Goal: Task Accomplishment & Management: Use online tool/utility

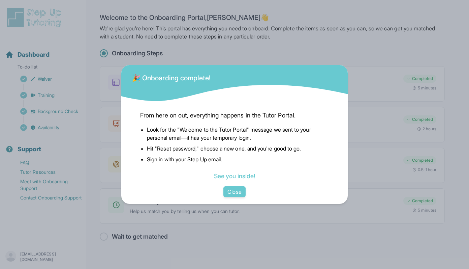
click at [238, 180] on div "See you inside!" at bounding box center [234, 175] width 189 height 9
click at [238, 178] on link "See you inside!" at bounding box center [234, 175] width 41 height 7
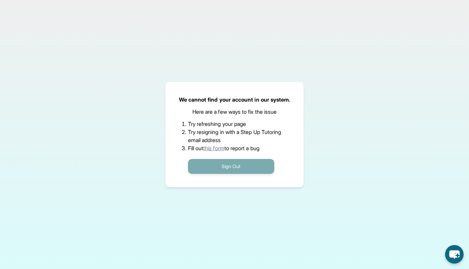
click at [234, 169] on button "Sign Out" at bounding box center [231, 166] width 86 height 15
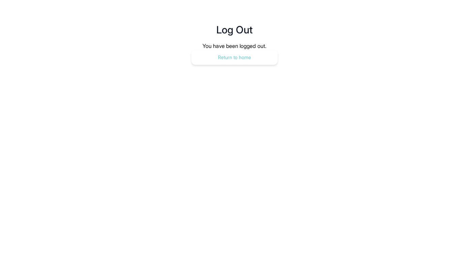
click at [216, 53] on button "Return to home" at bounding box center [234, 57] width 86 height 15
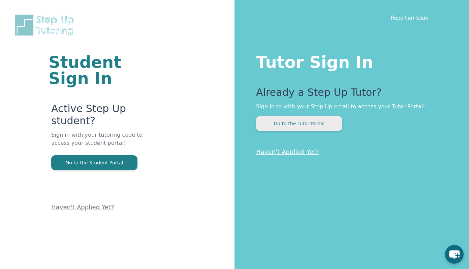
click at [292, 118] on button "Go to the Tutor Portal" at bounding box center [299, 123] width 86 height 15
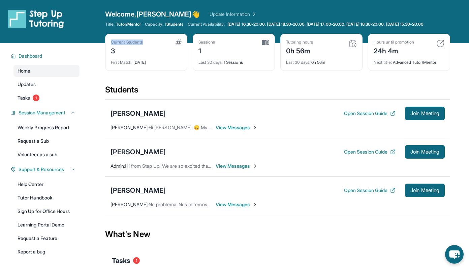
drag, startPoint x: 111, startPoint y: 47, endPoint x: 148, endPoint y: 47, distance: 37.1
click at [148, 47] on div "Current Students 3" at bounding box center [146, 47] width 71 height 16
drag, startPoint x: 163, startPoint y: 24, endPoint x: 184, endPoint y: 24, distance: 20.6
click at [183, 24] on div "Capacity: 1 Students" at bounding box center [164, 24] width 38 height 5
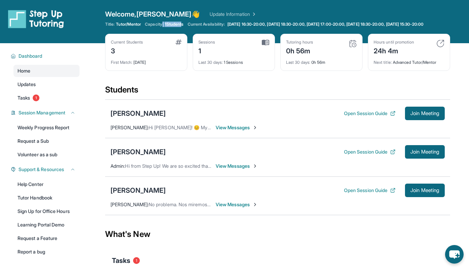
click at [184, 24] on span "1 Students" at bounding box center [174, 24] width 19 height 5
drag, startPoint x: 109, startPoint y: 49, endPoint x: 163, endPoint y: 48, distance: 53.9
click at [163, 49] on div "Current Students 3 First Match : 5 days ago" at bounding box center [146, 52] width 82 height 37
click at [150, 54] on div "Current Students 3" at bounding box center [146, 47] width 71 height 16
click at [27, 101] on span "Tasks" at bounding box center [24, 97] width 12 height 7
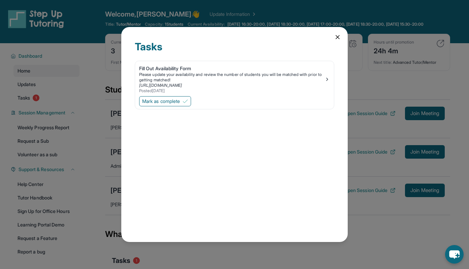
click at [334, 34] on div "Tasks Fill Out Availability Form Please update your availability and review the…" at bounding box center [234, 134] width 226 height 215
click at [339, 35] on icon at bounding box center [337, 37] width 7 height 7
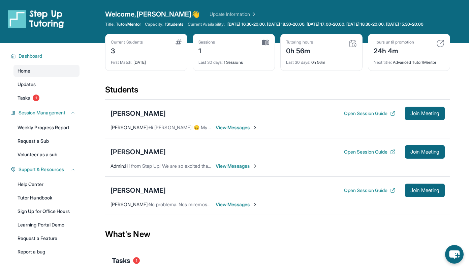
click at [351, 48] on img at bounding box center [353, 43] width 8 height 8
click at [122, 118] on div "[PERSON_NAME]" at bounding box center [138, 112] width 55 height 9
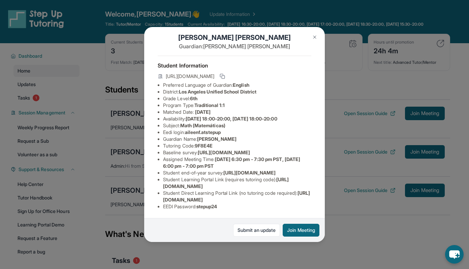
scroll to position [55, 0]
click at [338, 51] on div "Aileen Fernandez Guardian: Cecilia Fernandez Student Information https://studen…" at bounding box center [234, 134] width 469 height 269
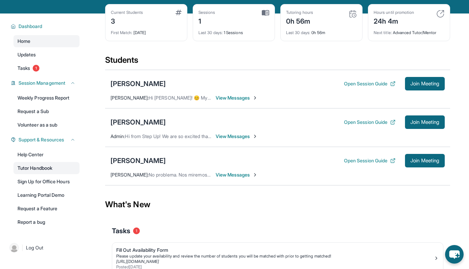
scroll to position [28, 0]
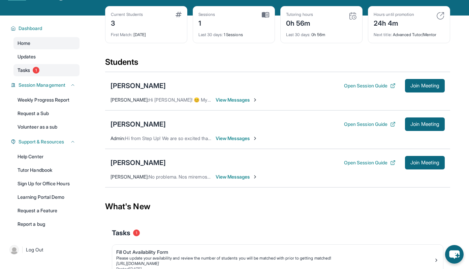
click at [34, 73] on span "1" at bounding box center [36, 70] width 7 height 7
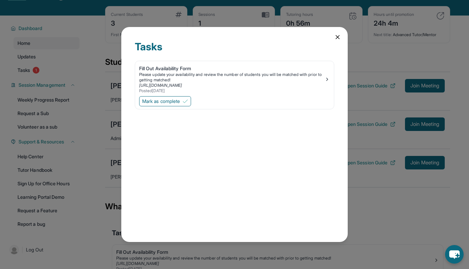
click at [336, 36] on icon at bounding box center [337, 36] width 3 height 3
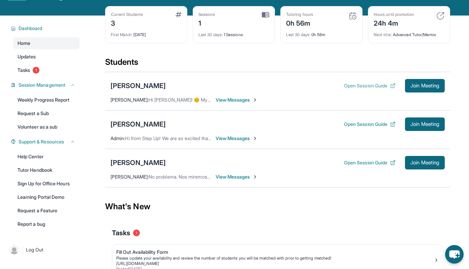
click at [378, 89] on button "Open Session Guide" at bounding box center [370, 85] width 52 height 7
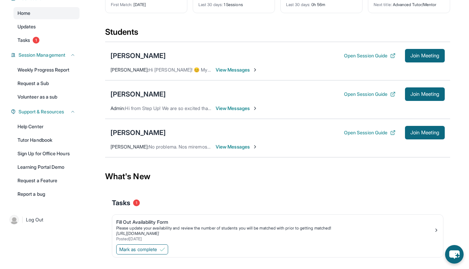
scroll to position [58, 0]
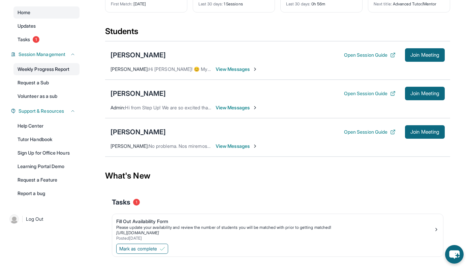
click at [33, 75] on link "Weekly Progress Report" at bounding box center [46, 69] width 66 height 12
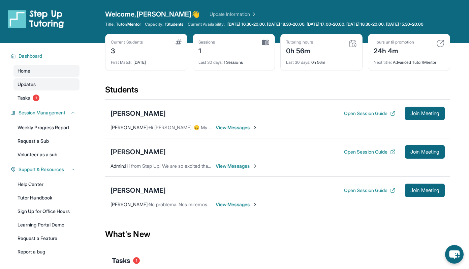
click at [21, 90] on link "Updates" at bounding box center [46, 84] width 66 height 12
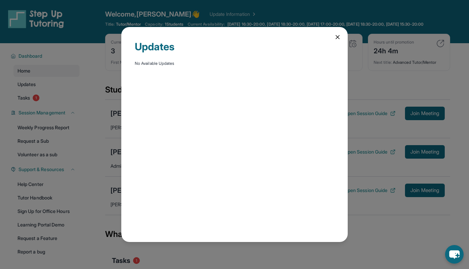
click at [333, 34] on div "Updates No Available Updates" at bounding box center [234, 134] width 226 height 215
click at [342, 32] on div "Updates No Available Updates" at bounding box center [234, 134] width 226 height 215
click at [337, 36] on icon at bounding box center [337, 37] width 7 height 7
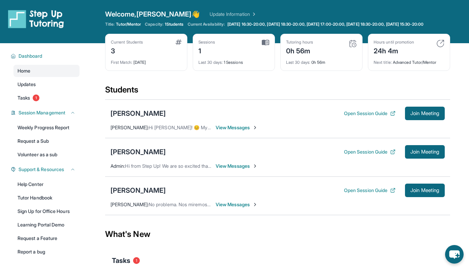
drag, startPoint x: 111, startPoint y: 119, endPoint x: 202, endPoint y: 118, distance: 90.6
click at [203, 118] on div "Aileen Fernandez Open Session Guide Join Meeting" at bounding box center [278, 112] width 334 height 13
click at [202, 118] on div "Aileen Fernandez Open Session Guide Join Meeting" at bounding box center [278, 112] width 334 height 13
click at [231, 131] on span "View Messages" at bounding box center [237, 127] width 42 height 7
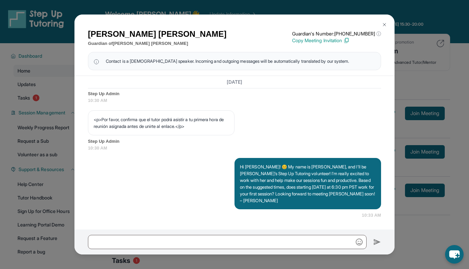
scroll to position [437, 0]
click at [403, 29] on div "Cecilia Fernandez Guardian of Aileen Fernandez Guardian's Number: +19789153851 …" at bounding box center [234, 134] width 469 height 269
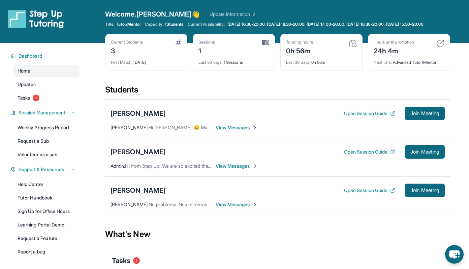
click at [226, 131] on span "View Messages" at bounding box center [237, 127] width 42 height 7
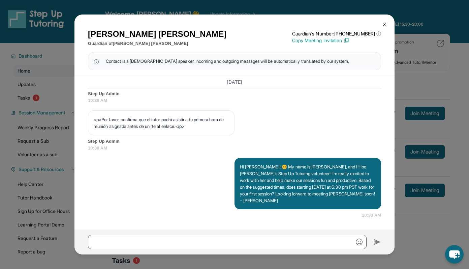
click at [351, 40] on p "Copy Meeting Invitation" at bounding box center [336, 40] width 89 height 7
click at [162, 253] on div at bounding box center [234, 241] width 320 height 25
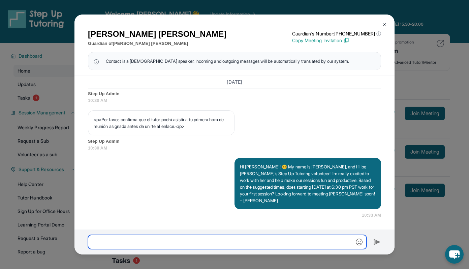
click at [154, 242] on input "text" at bounding box center [227, 242] width 279 height 14
type input "*"
paste input "**********"
type input "**********"
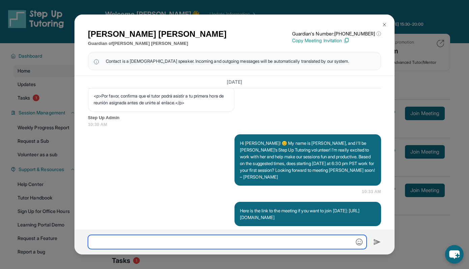
scroll to position [477, 0]
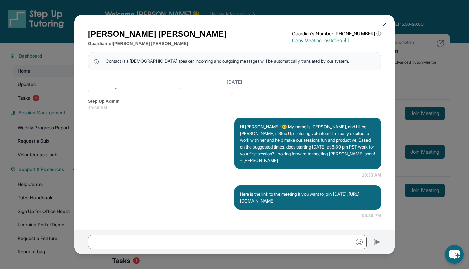
click at [412, 115] on div "Cecilia Fernandez Guardian of Aileen Fernandez Guardian's Number: +19789153851 …" at bounding box center [234, 134] width 469 height 269
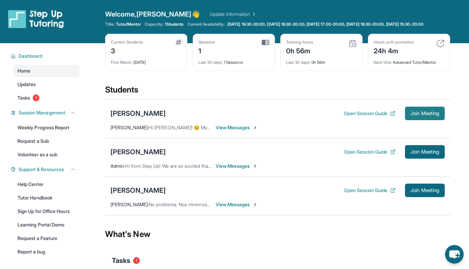
click at [405, 120] on button "Join Meeting" at bounding box center [425, 112] width 40 height 13
click at [138, 194] on div "[PERSON_NAME]" at bounding box center [138, 189] width 55 height 9
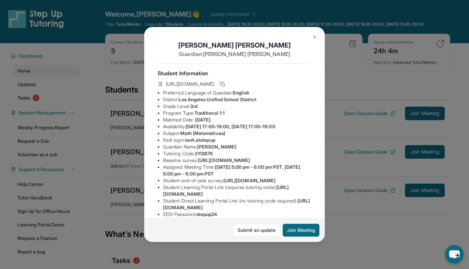
click at [313, 37] on img at bounding box center [314, 36] width 5 height 5
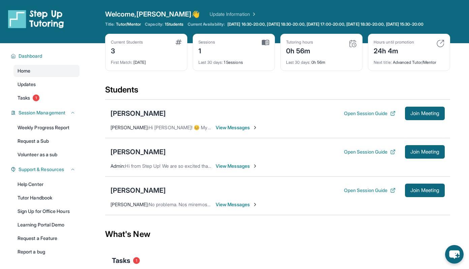
click at [162, 116] on div "[PERSON_NAME]" at bounding box center [138, 112] width 55 height 9
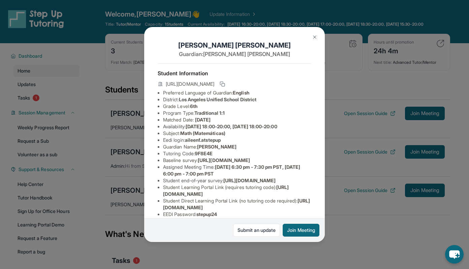
click at [316, 40] on button at bounding box center [314, 36] width 13 height 13
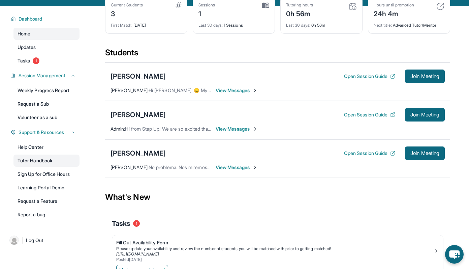
scroll to position [38, 0]
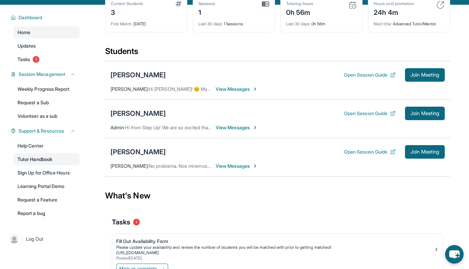
click at [40, 162] on link "Tutor Handbook" at bounding box center [46, 159] width 66 height 12
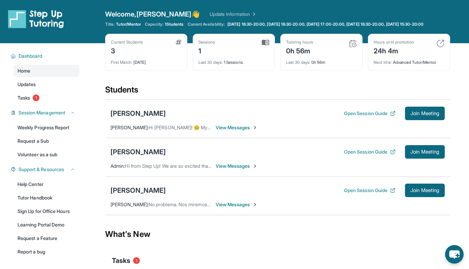
click at [28, 111] on div "Dashboard Home Updates Tasks 1 Session Management Weekly Progress Report Reques…" at bounding box center [43, 153] width 86 height 220
click at [28, 100] on span "Tasks" at bounding box center [24, 97] width 12 height 7
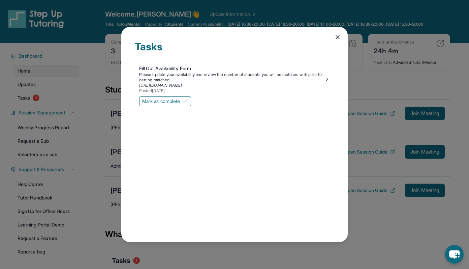
click at [337, 35] on icon at bounding box center [337, 37] width 7 height 7
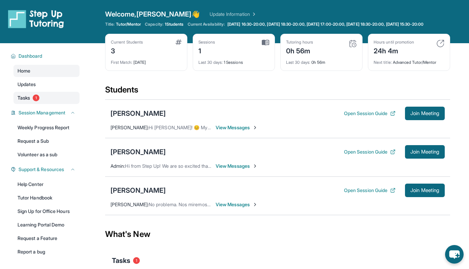
click at [31, 100] on link "Tasks 1" at bounding box center [46, 98] width 66 height 12
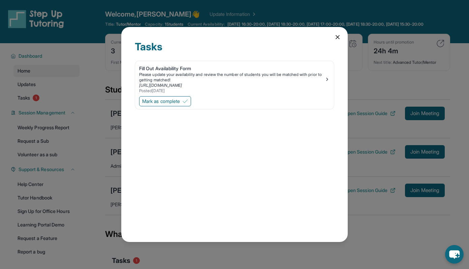
click at [337, 35] on icon at bounding box center [337, 37] width 7 height 7
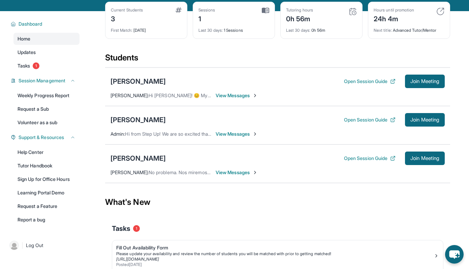
scroll to position [2, 0]
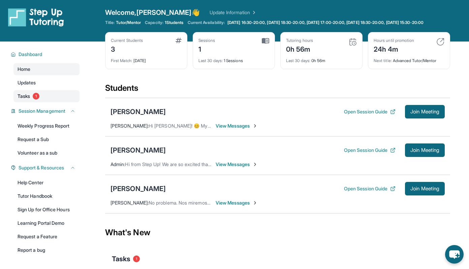
click at [28, 99] on span "Tasks" at bounding box center [24, 96] width 12 height 7
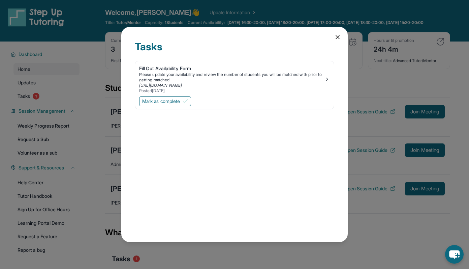
click at [336, 36] on icon at bounding box center [337, 37] width 7 height 7
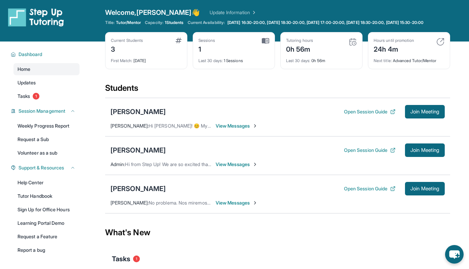
click at [239, 129] on span "View Messages" at bounding box center [237, 125] width 42 height 7
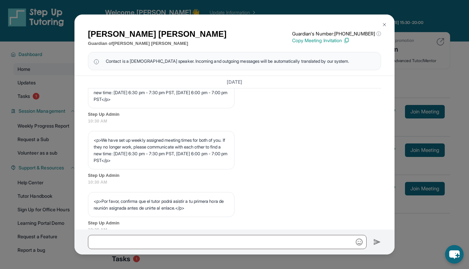
scroll to position [477, 0]
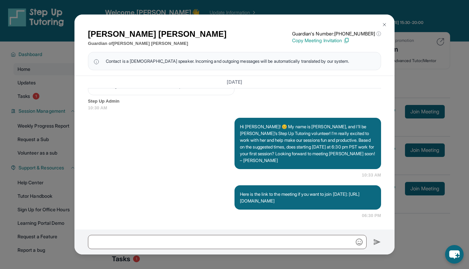
click at [386, 22] on img at bounding box center [384, 24] width 5 height 5
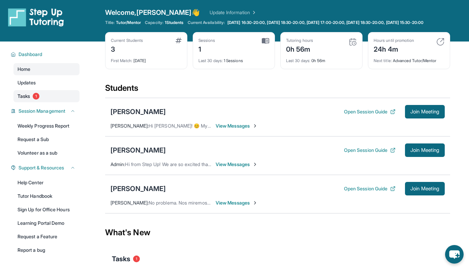
click at [30, 102] on link "Tasks 1" at bounding box center [46, 96] width 66 height 12
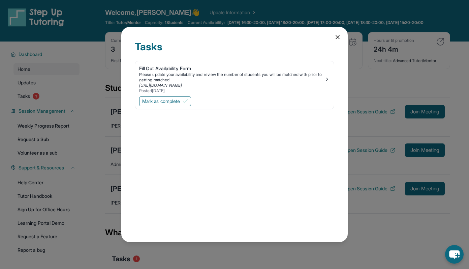
click at [340, 32] on div "Tasks Fill Out Availability Form Please update your availability and review the…" at bounding box center [234, 134] width 226 height 215
click at [336, 37] on icon at bounding box center [337, 37] width 7 height 7
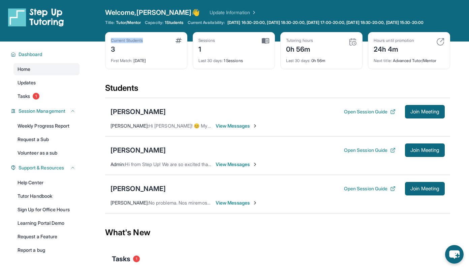
drag, startPoint x: 111, startPoint y: 45, endPoint x: 149, endPoint y: 44, distance: 38.1
click at [149, 45] on div "Current Students 3" at bounding box center [146, 46] width 71 height 16
click at [149, 44] on div "Current Students 3" at bounding box center [146, 46] width 71 height 16
click at [266, 44] on img at bounding box center [265, 41] width 7 height 6
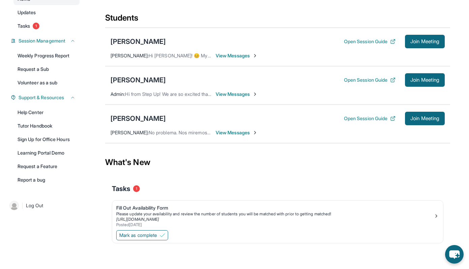
scroll to position [0, 0]
